Goal: Information Seeking & Learning: Learn about a topic

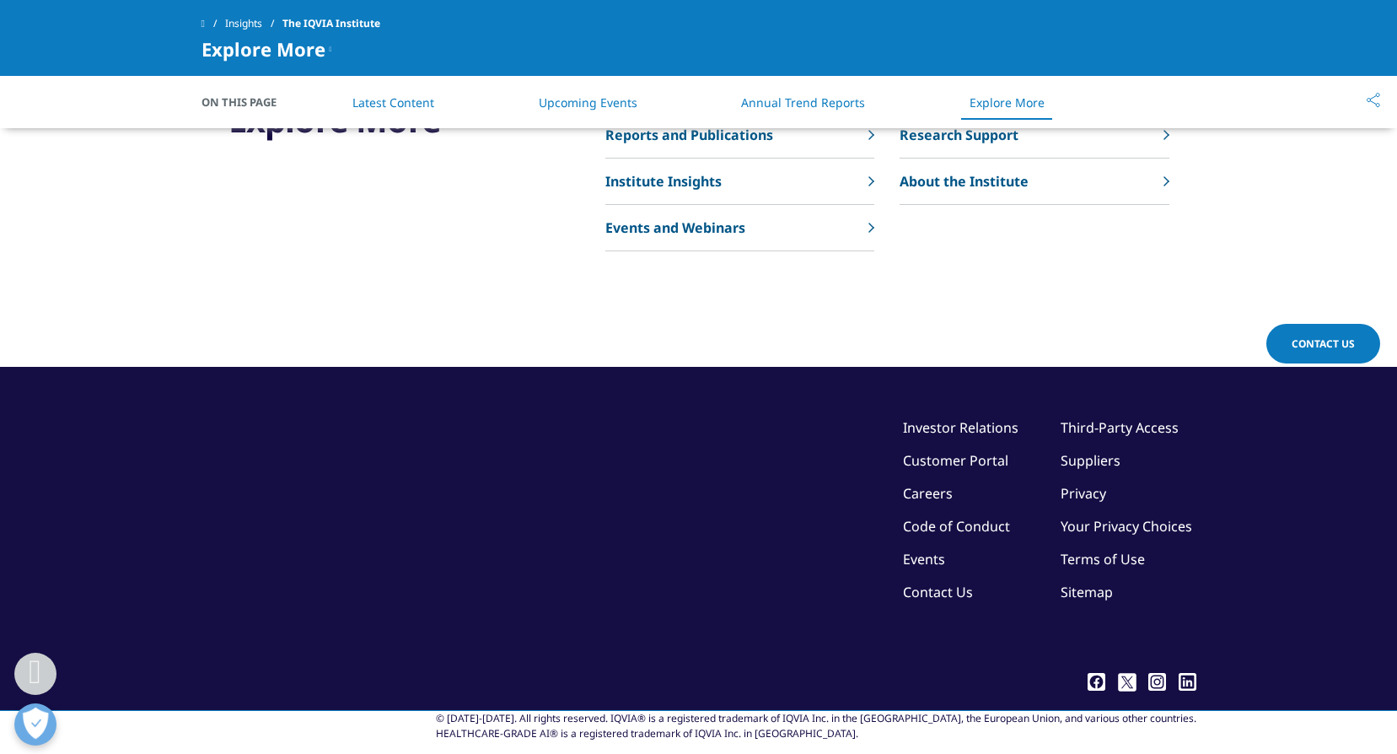
scroll to position [6624, 0]
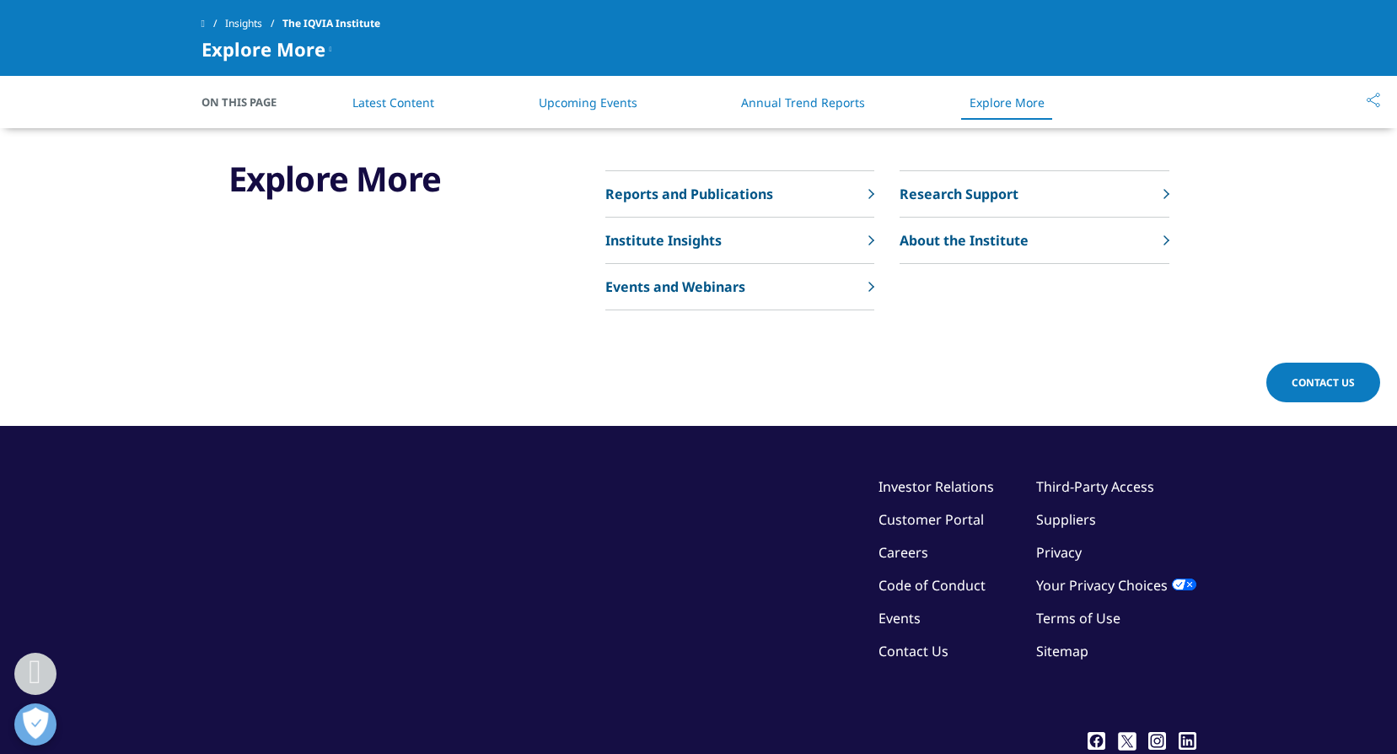
click at [766, 184] on p "Reports and Publications" at bounding box center [689, 194] width 168 height 20
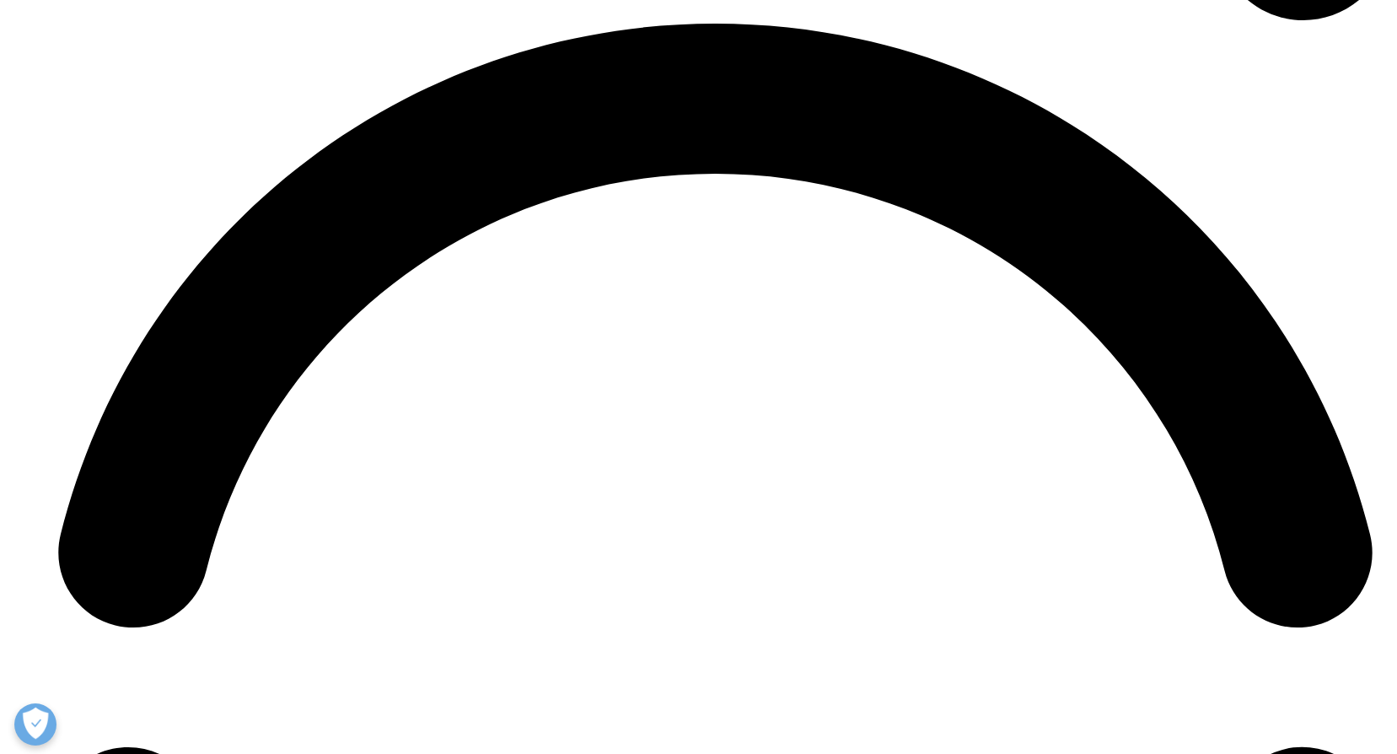
scroll to position [8975, 0]
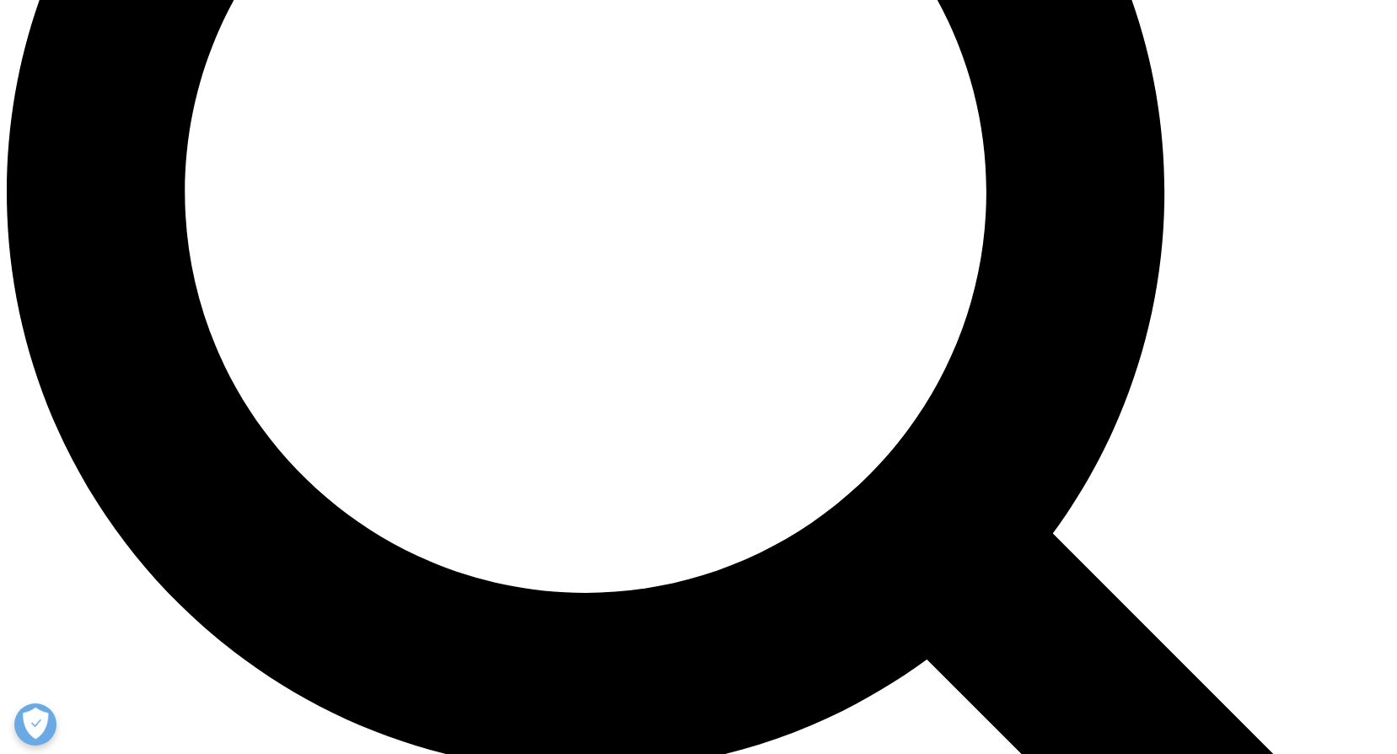
scroll to position [1803, 0]
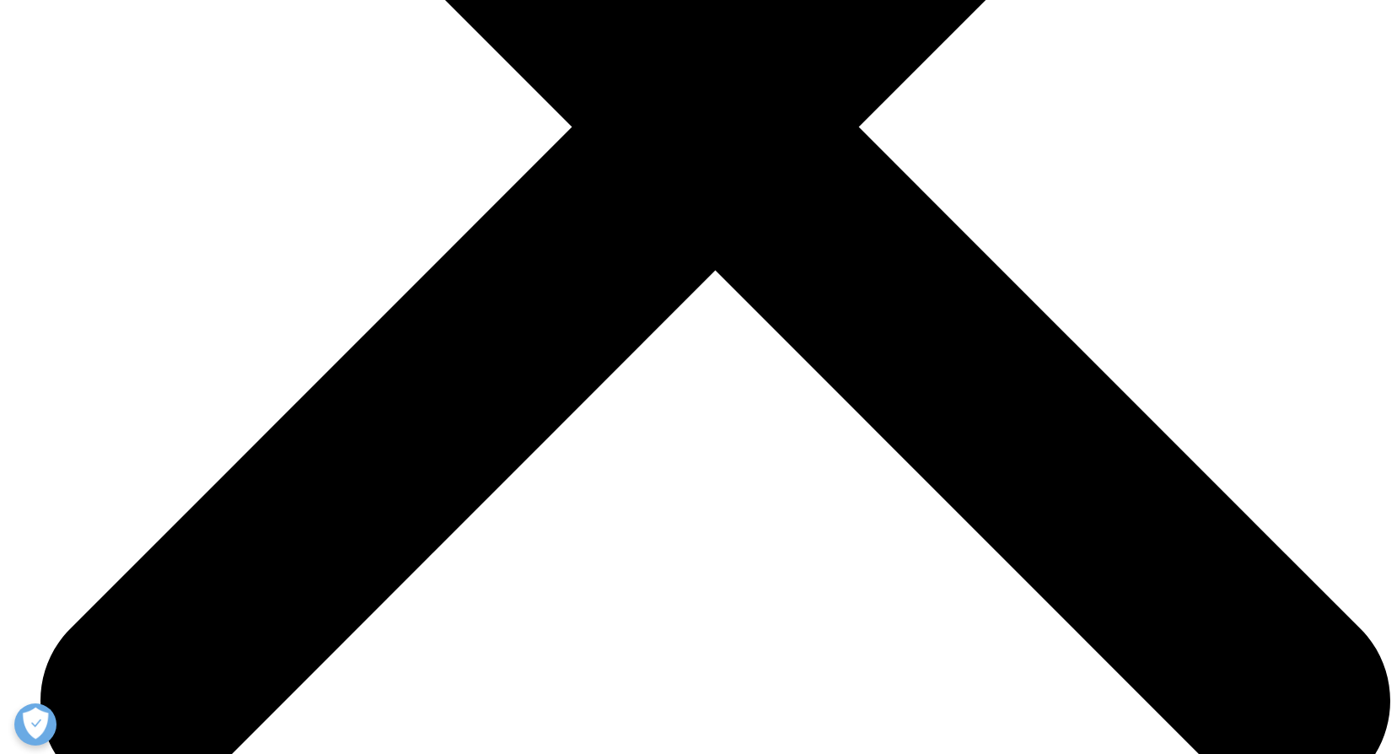
scroll to position [6861, 0]
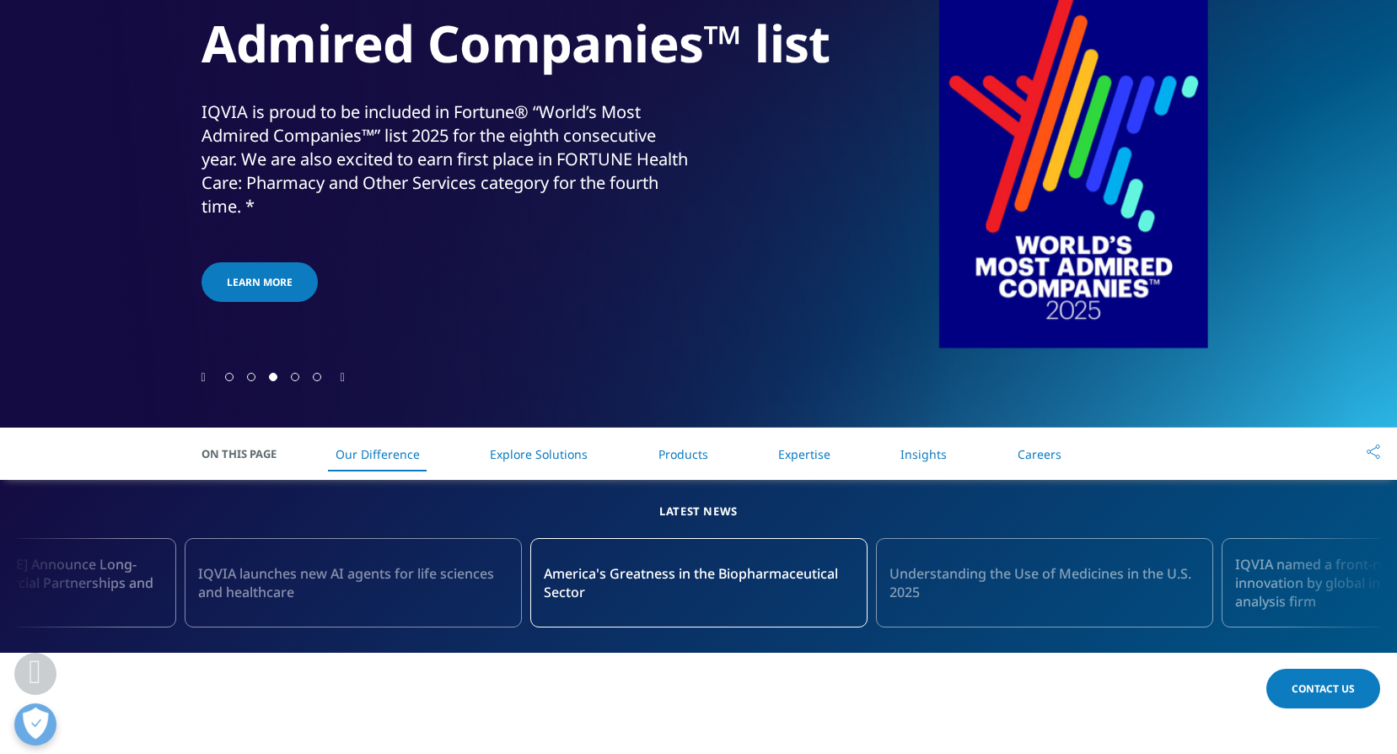
scroll to position [105, 0]
